Goal: Information Seeking & Learning: Find specific page/section

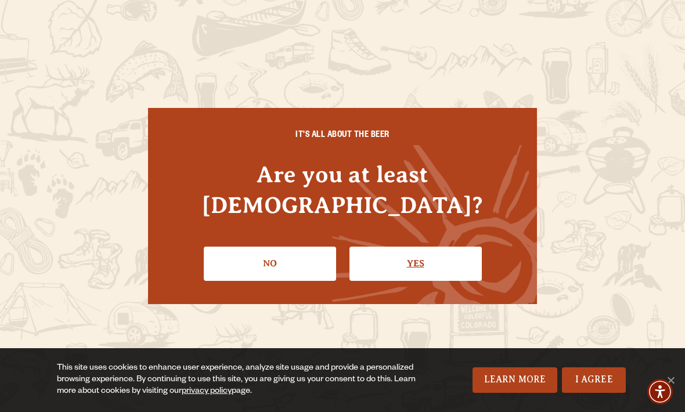
click at [428, 247] on link "Yes" at bounding box center [415, 264] width 132 height 34
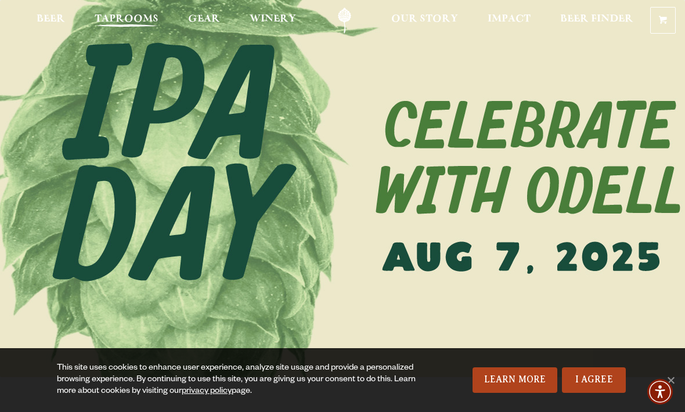
click at [137, 18] on span "Taprooms" at bounding box center [127, 19] width 64 height 9
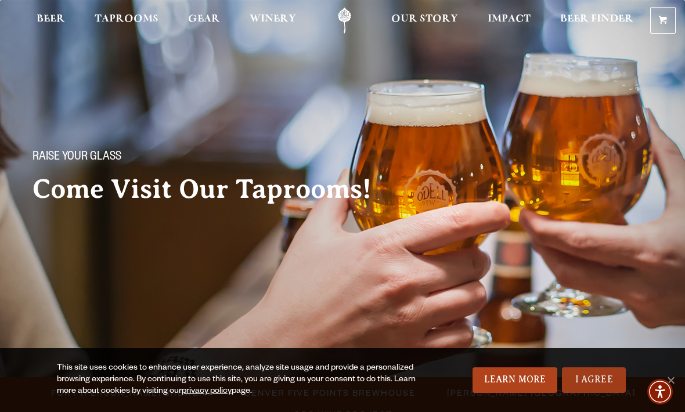
click at [599, 376] on link "I Agree" at bounding box center [594, 380] width 64 height 26
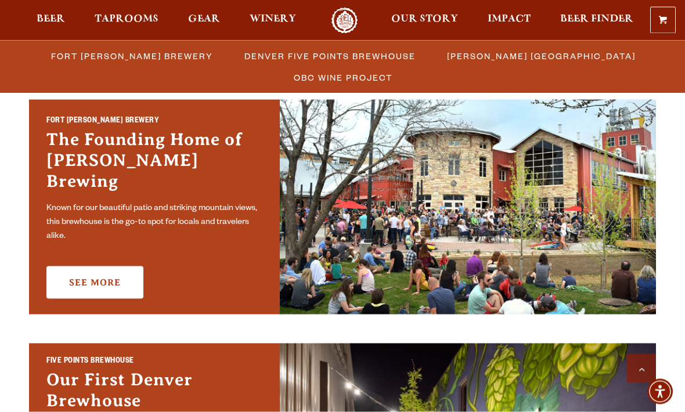
scroll to position [359, 0]
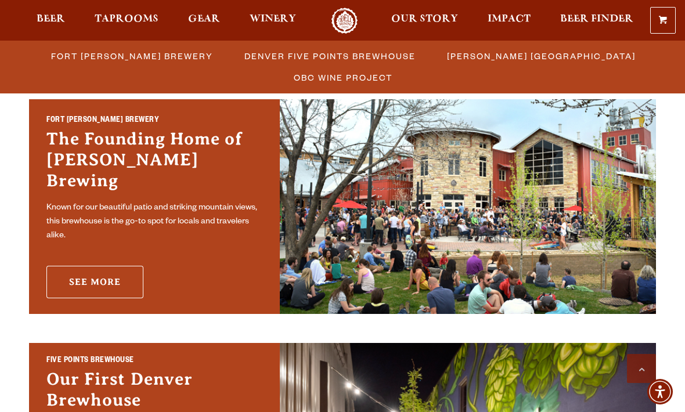
click at [99, 274] on link "See More" at bounding box center [94, 282] width 97 height 32
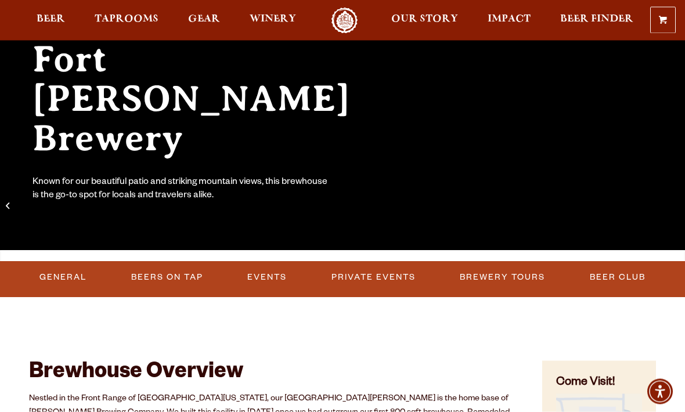
scroll to position [136, 0]
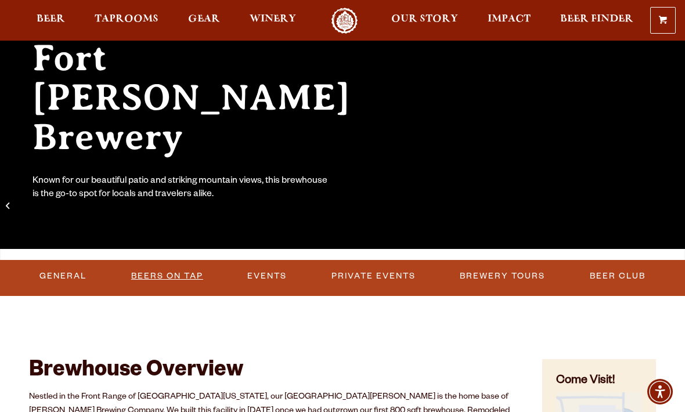
click at [176, 278] on link "Beers on Tap" at bounding box center [166, 276] width 81 height 27
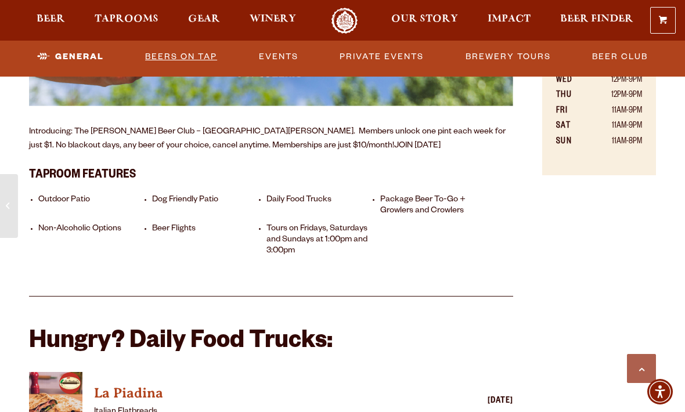
scroll to position [714, 0]
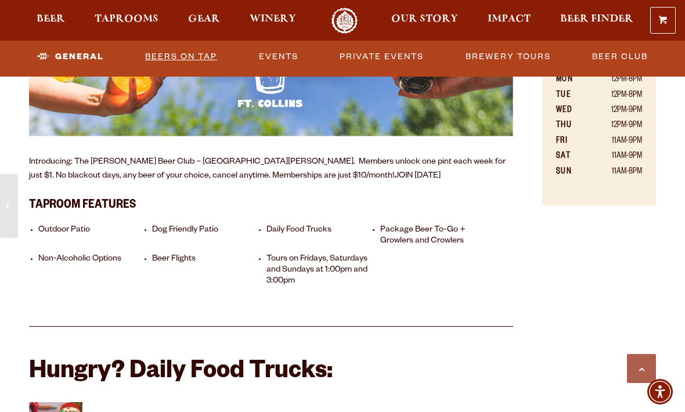
click at [195, 57] on link "Beers on Tap" at bounding box center [180, 57] width 81 height 27
click at [196, 59] on link "Beers on Tap" at bounding box center [172, 57] width 102 height 27
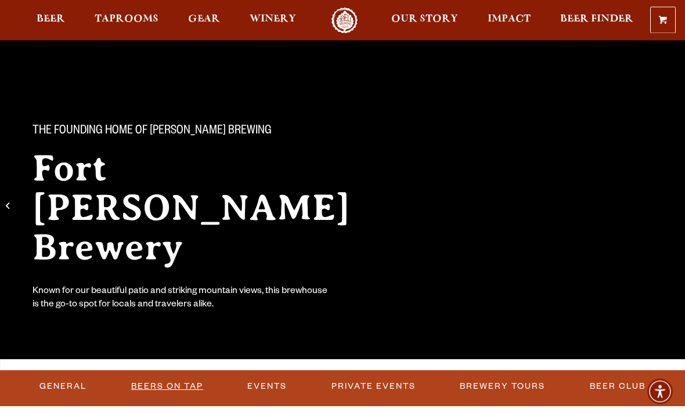
scroll to position [0, 0]
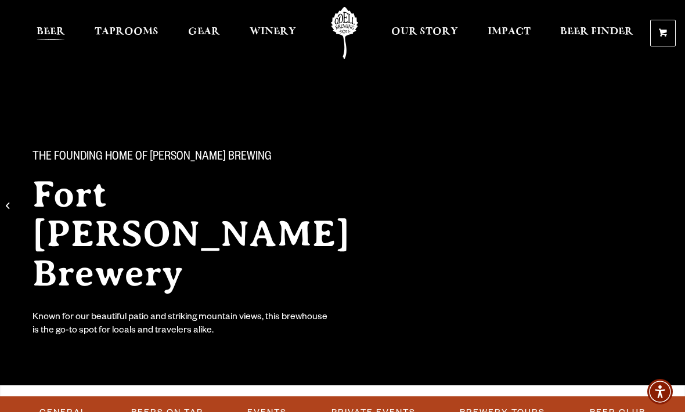
click at [52, 35] on span "Beer" at bounding box center [51, 31] width 28 height 9
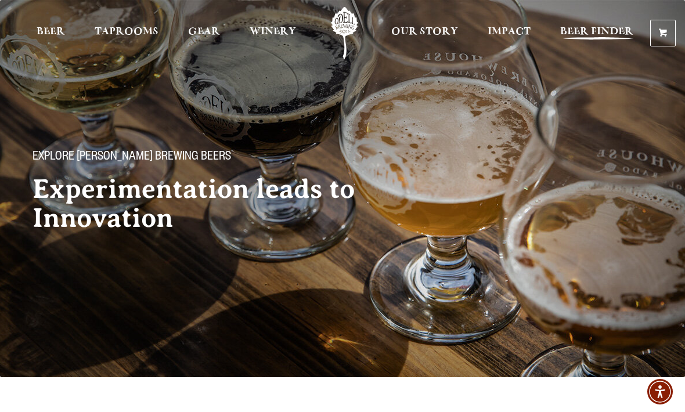
click at [592, 32] on span "Beer Finder" at bounding box center [596, 31] width 73 height 9
